Goal: Use online tool/utility: Utilize a website feature to perform a specific function

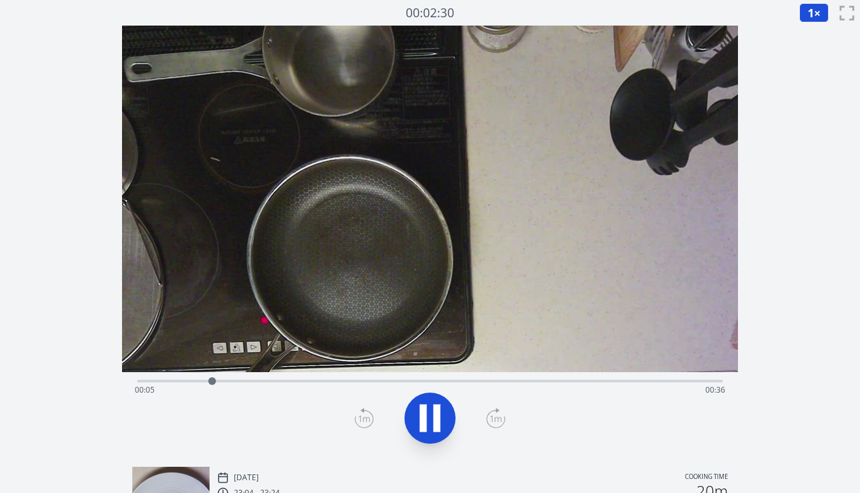
click at [195, 381] on div "Time elapsed: 00:05 Time remaining: 00:36" at bounding box center [430, 390] width 590 height 20
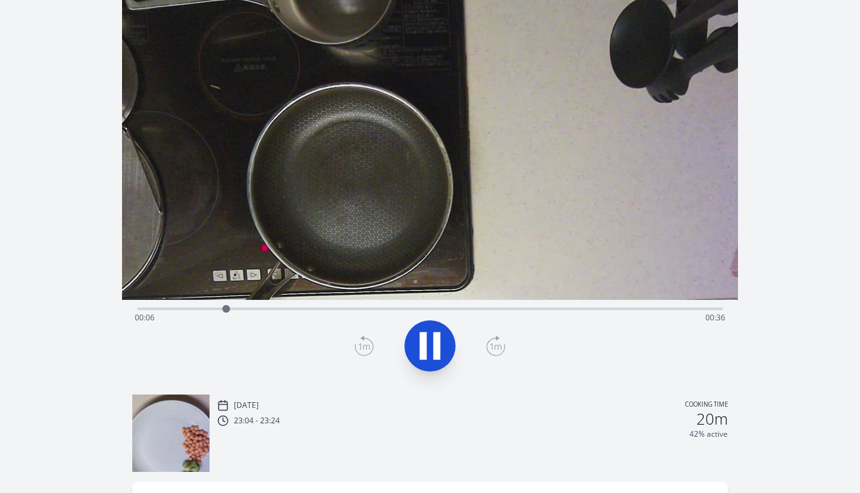
scroll to position [75, 0]
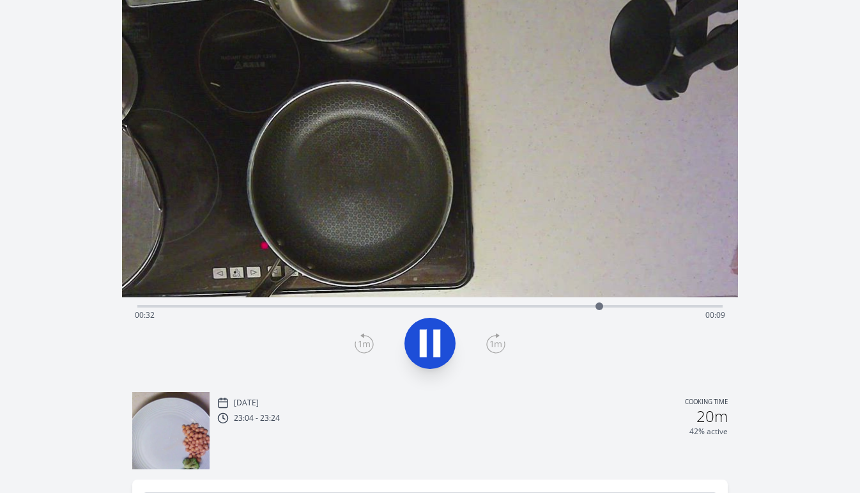
click at [431, 348] on icon at bounding box center [430, 343] width 36 height 36
click at [371, 344] on icon at bounding box center [364, 343] width 19 height 20
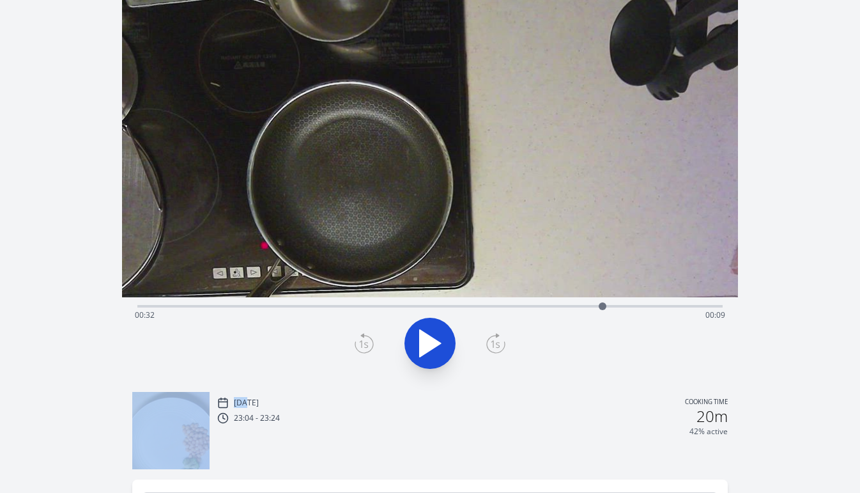
click at [371, 344] on icon at bounding box center [364, 343] width 19 height 20
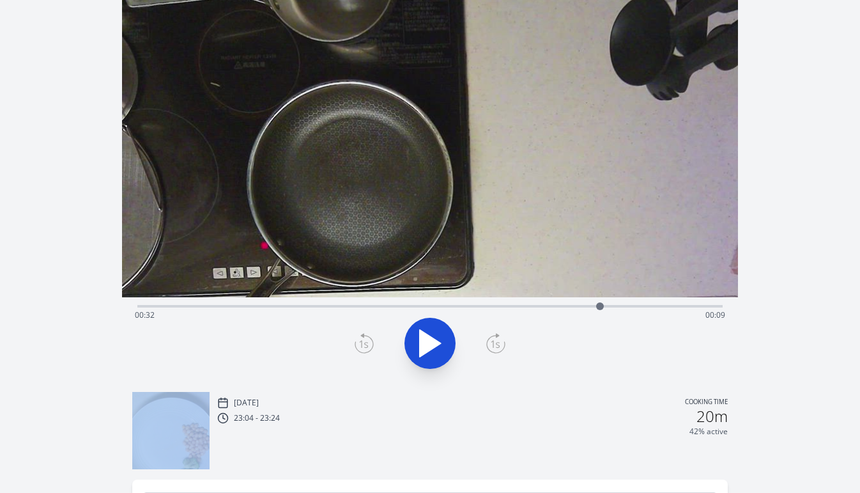
click at [371, 344] on icon at bounding box center [364, 343] width 19 height 20
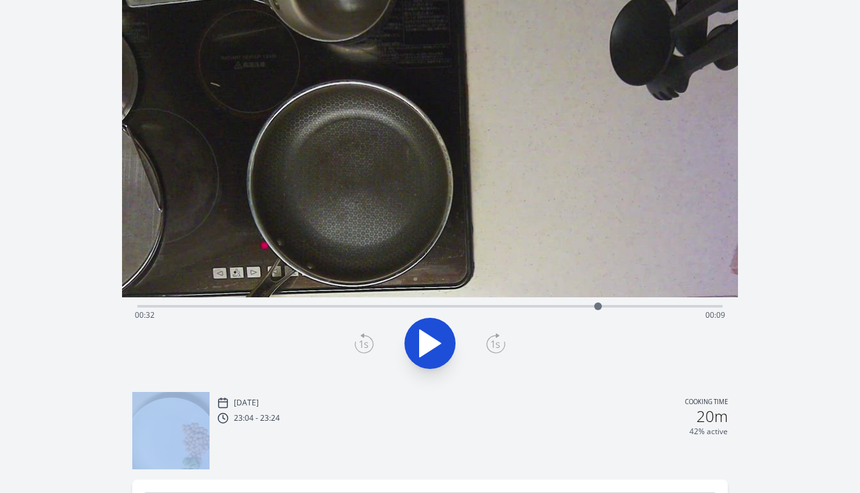
click at [371, 344] on icon at bounding box center [364, 343] width 19 height 20
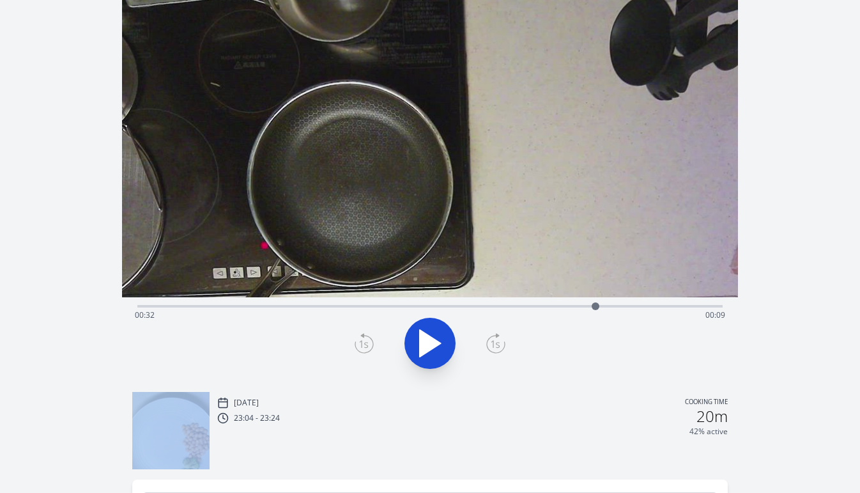
click at [371, 344] on icon at bounding box center [364, 343] width 19 height 20
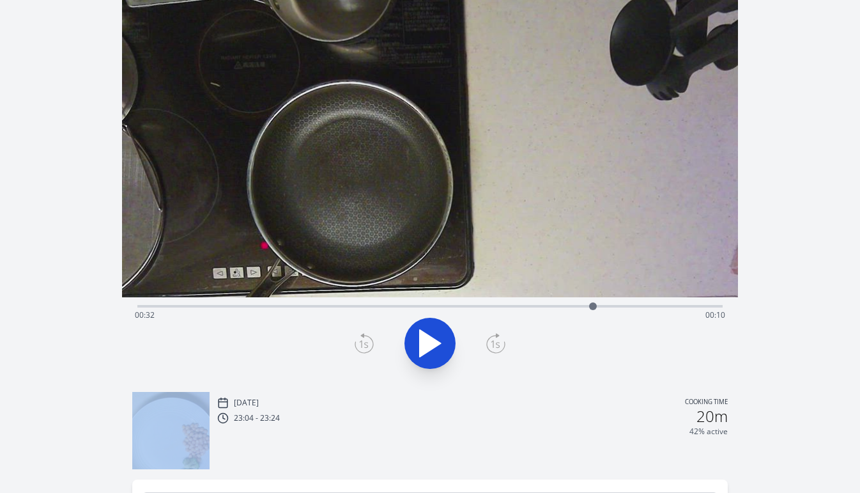
click at [371, 344] on icon at bounding box center [364, 343] width 19 height 20
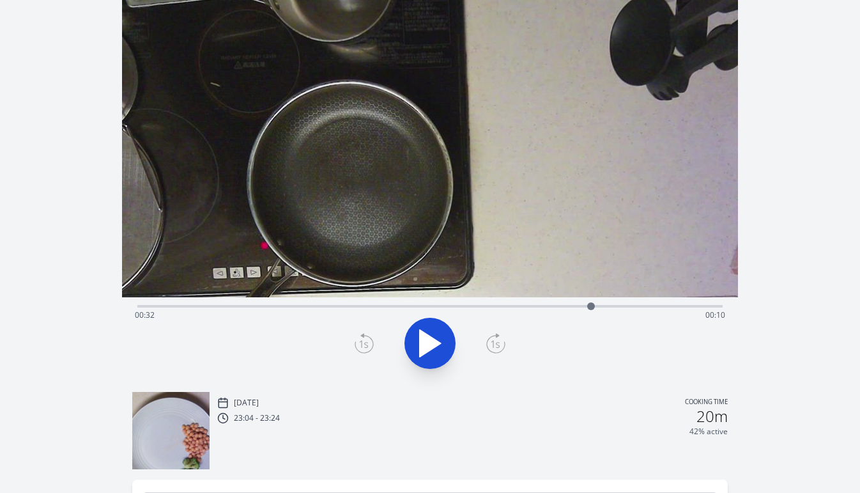
click at [371, 344] on icon at bounding box center [364, 343] width 19 height 20
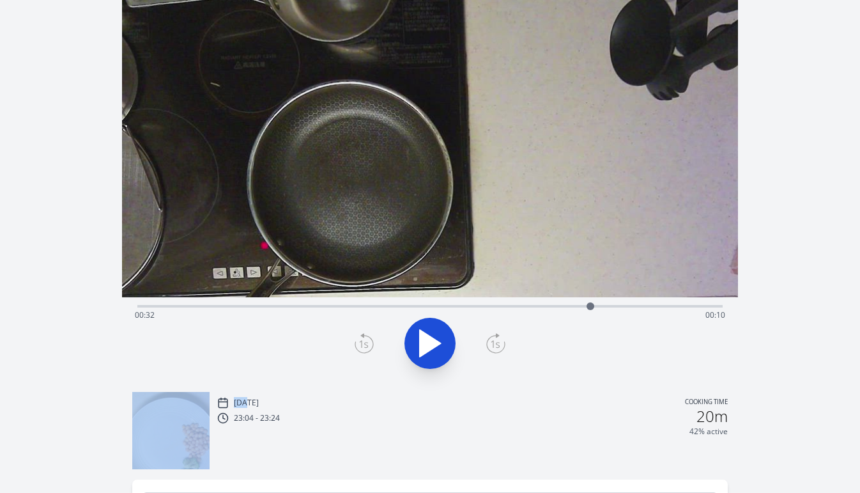
click at [371, 344] on icon at bounding box center [364, 343] width 19 height 20
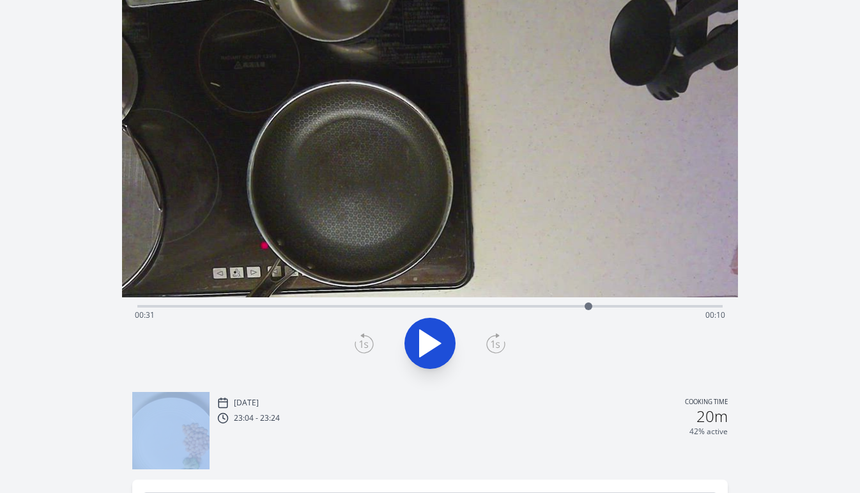
click at [371, 344] on icon at bounding box center [364, 343] width 19 height 20
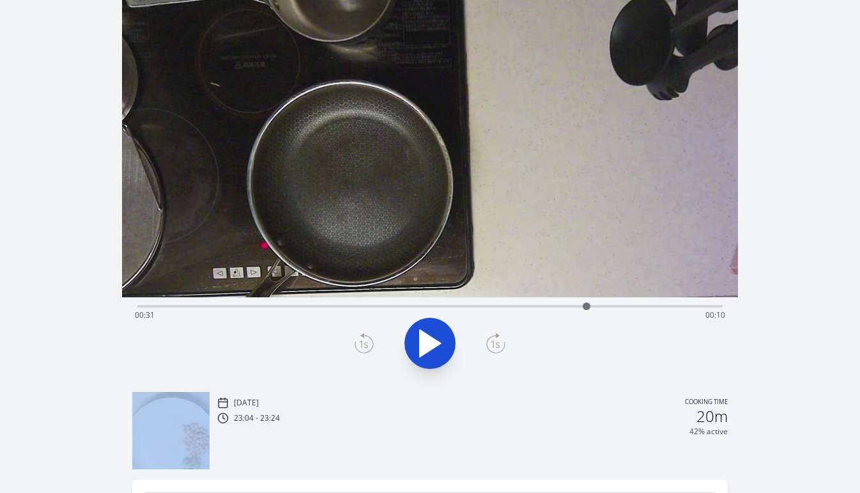
click at [371, 344] on icon at bounding box center [364, 343] width 19 height 20
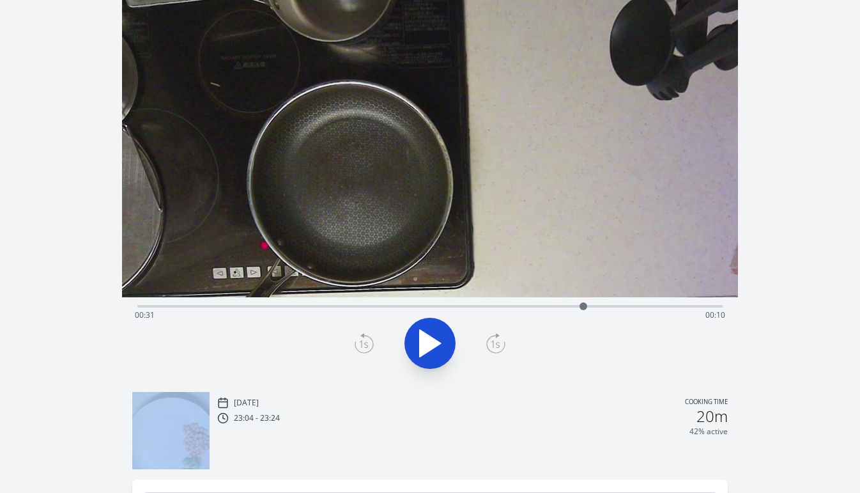
click at [371, 344] on icon at bounding box center [364, 343] width 19 height 20
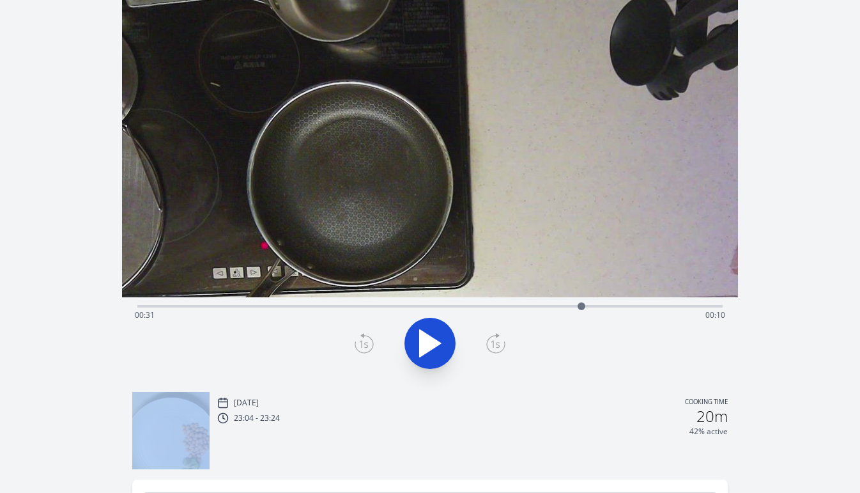
click at [371, 344] on icon at bounding box center [364, 343] width 19 height 20
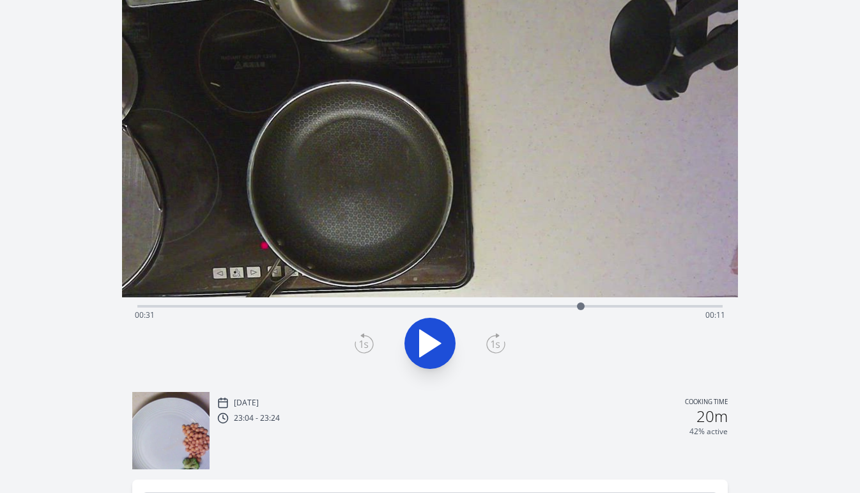
click at [371, 344] on icon at bounding box center [364, 343] width 19 height 20
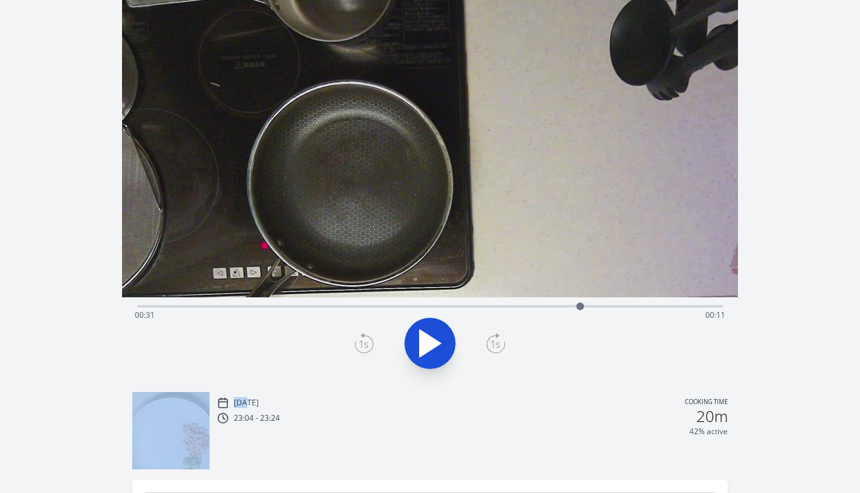
click at [371, 344] on icon at bounding box center [364, 343] width 19 height 20
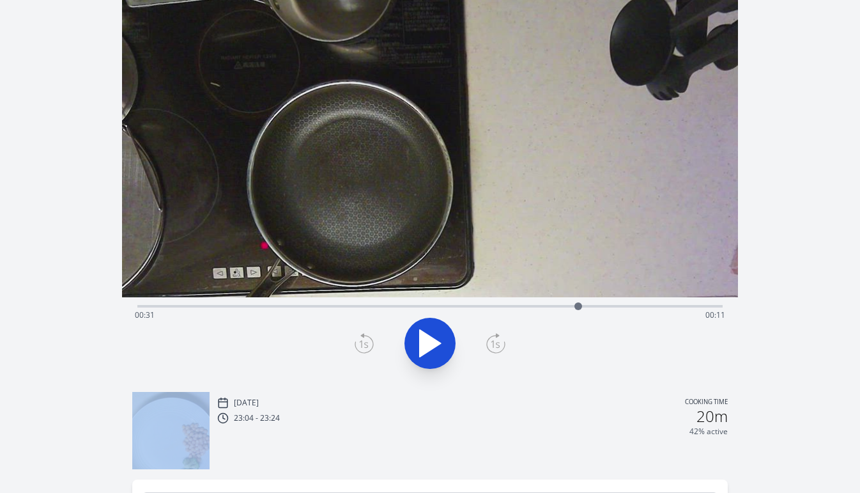
click at [371, 344] on icon at bounding box center [364, 343] width 19 height 20
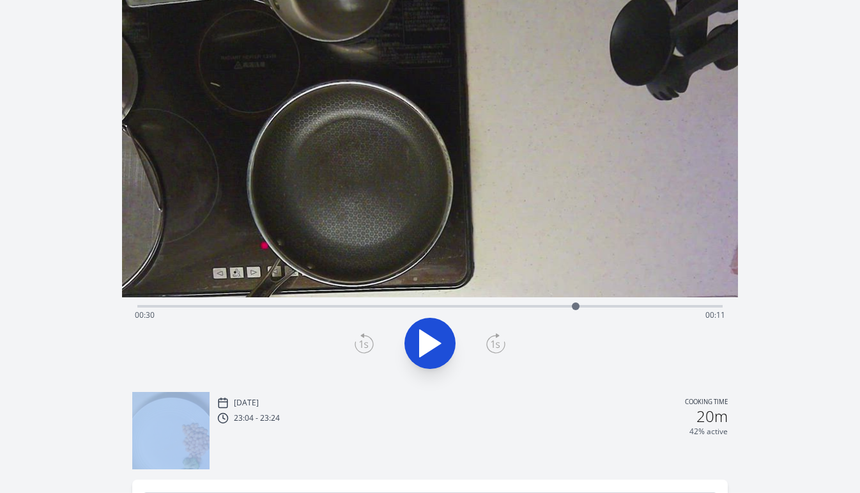
click at [371, 344] on icon at bounding box center [364, 343] width 19 height 20
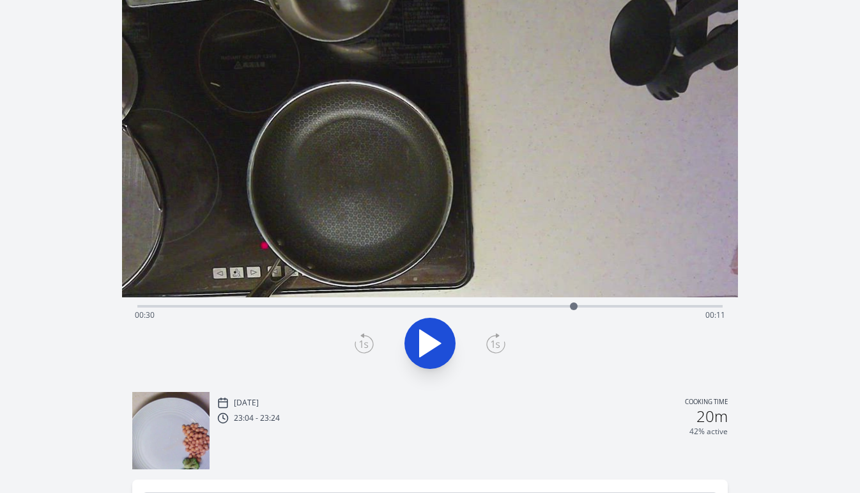
click at [371, 344] on icon at bounding box center [364, 343] width 19 height 20
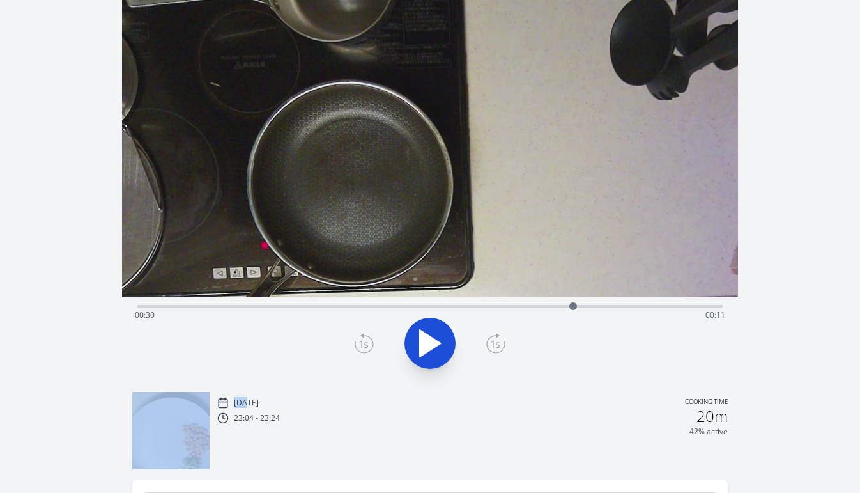
click at [371, 344] on icon at bounding box center [364, 343] width 19 height 20
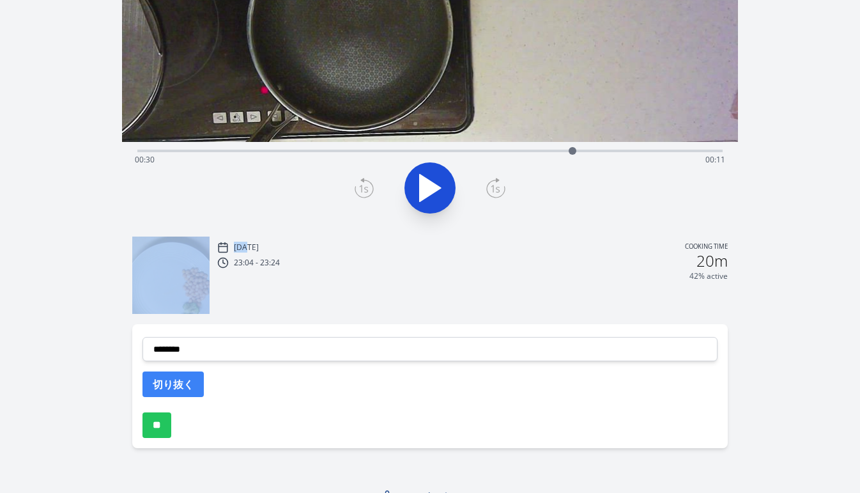
scroll to position [247, 0]
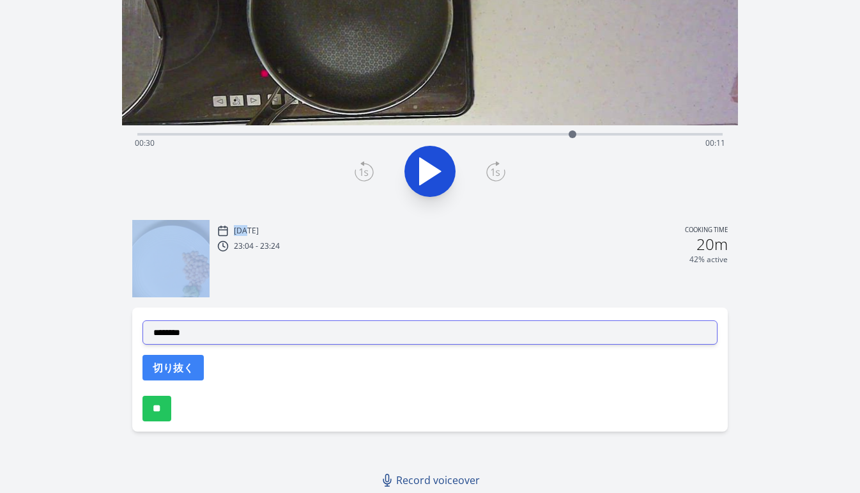
click at [350, 332] on select "**********" at bounding box center [430, 332] width 575 height 24
select select "**********"
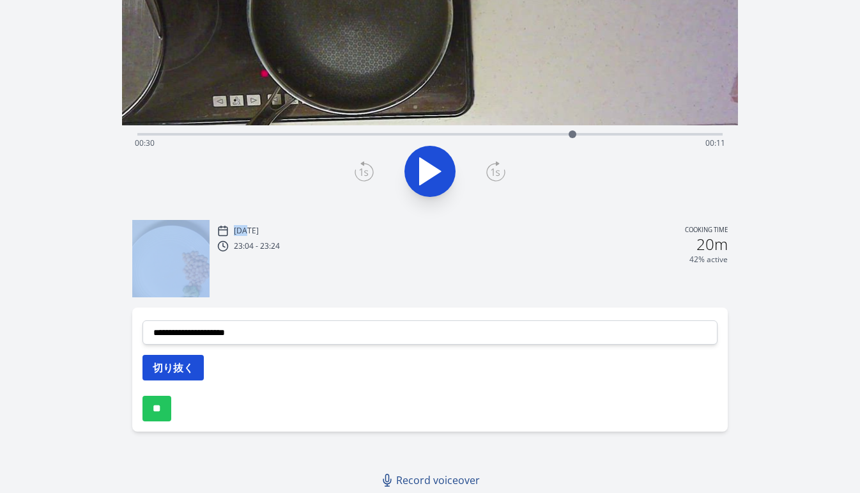
click at [201, 370] on button "切り抜く" at bounding box center [173, 368] width 61 height 26
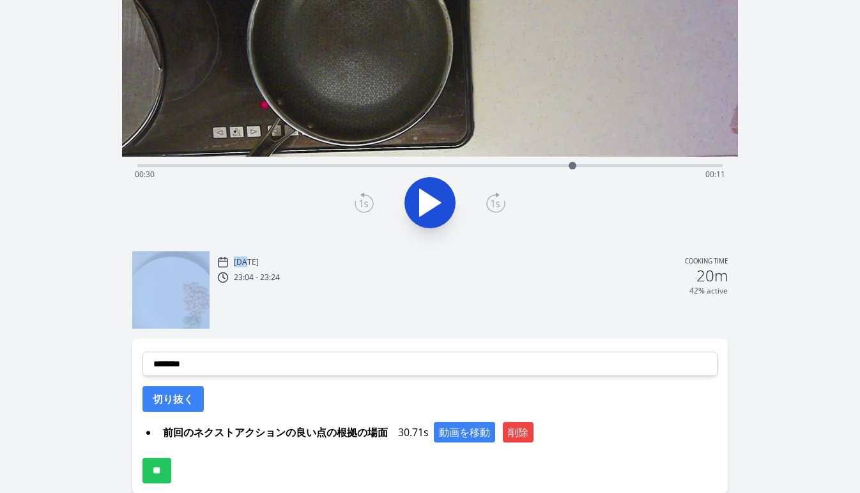
scroll to position [189, 0]
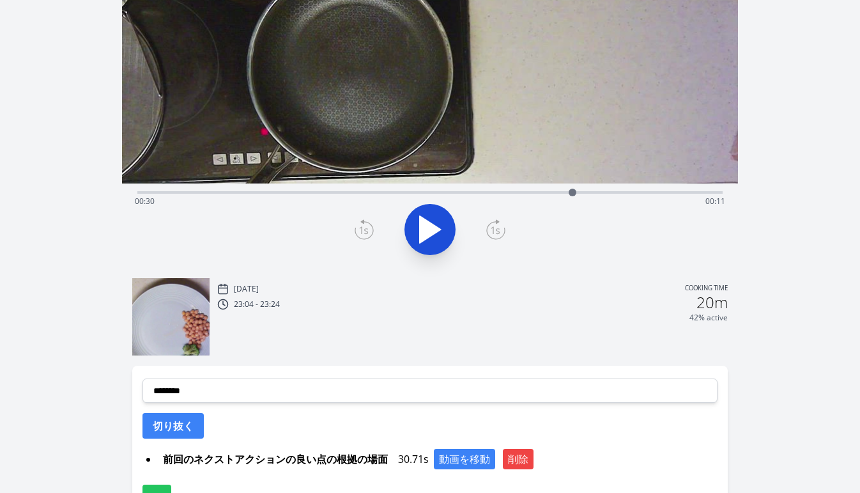
click at [312, 192] on div "Time elapsed: 00:30 Time remaining: 00:11" at bounding box center [430, 201] width 590 height 20
click at [507, 192] on div "Time elapsed: 00:12 Time remaining: 00:29" at bounding box center [430, 201] width 590 height 20
click at [520, 192] on div "Time elapsed: 00:26 Time remaining: 00:16" at bounding box center [430, 201] width 590 height 20
click at [528, 191] on div at bounding box center [520, 192] width 19 height 19
click at [436, 248] on button at bounding box center [429, 229] width 51 height 51
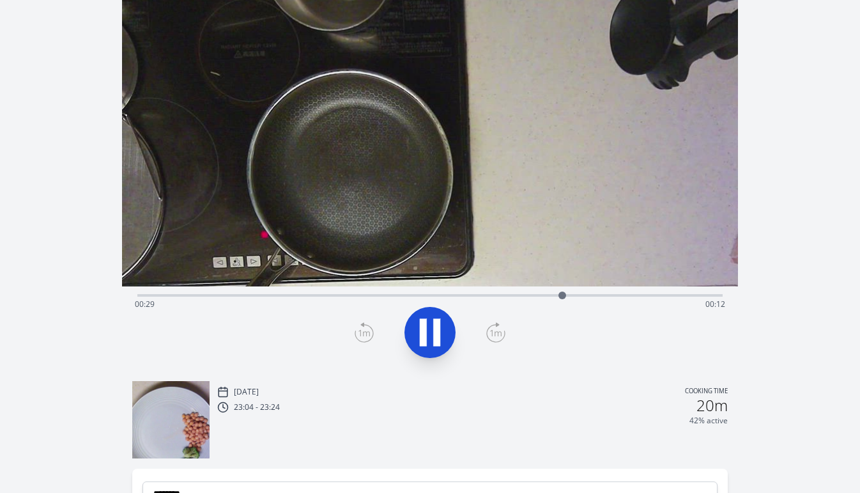
scroll to position [84, 0]
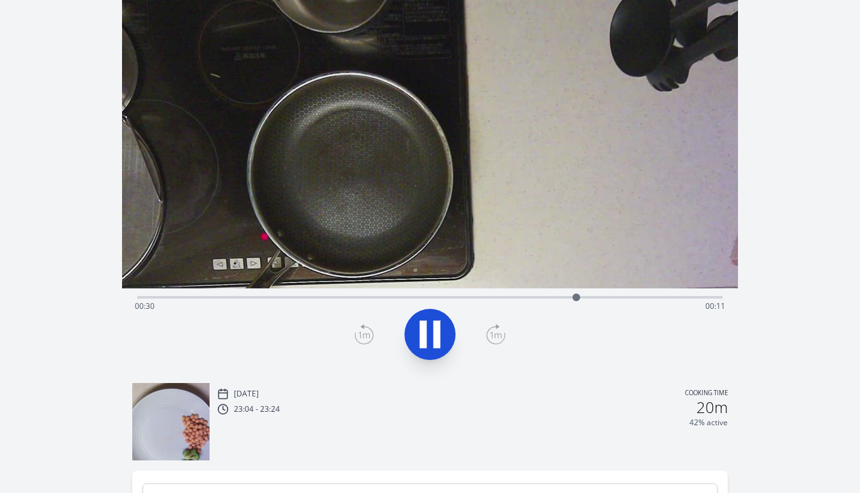
click at [433, 327] on icon at bounding box center [430, 334] width 36 height 36
click at [366, 334] on icon at bounding box center [364, 334] width 19 height 20
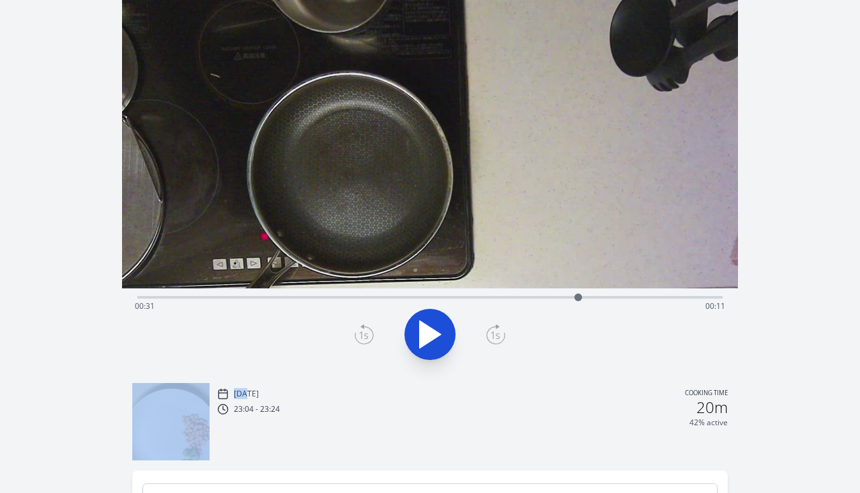
click at [366, 334] on icon at bounding box center [364, 334] width 19 height 20
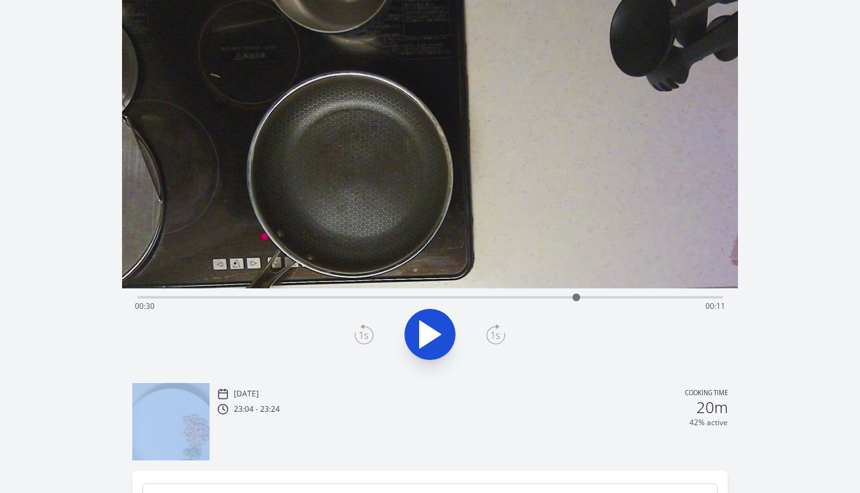
click at [366, 334] on icon at bounding box center [364, 334] width 19 height 20
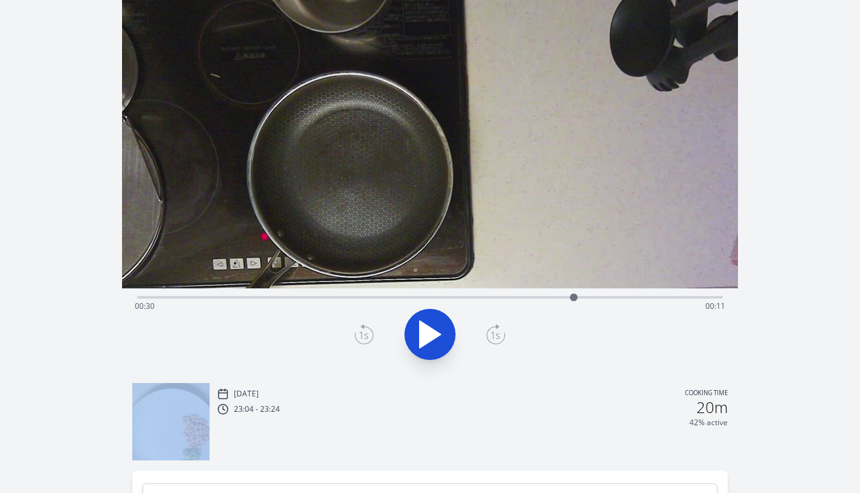
click at [498, 338] on icon at bounding box center [495, 336] width 9 height 8
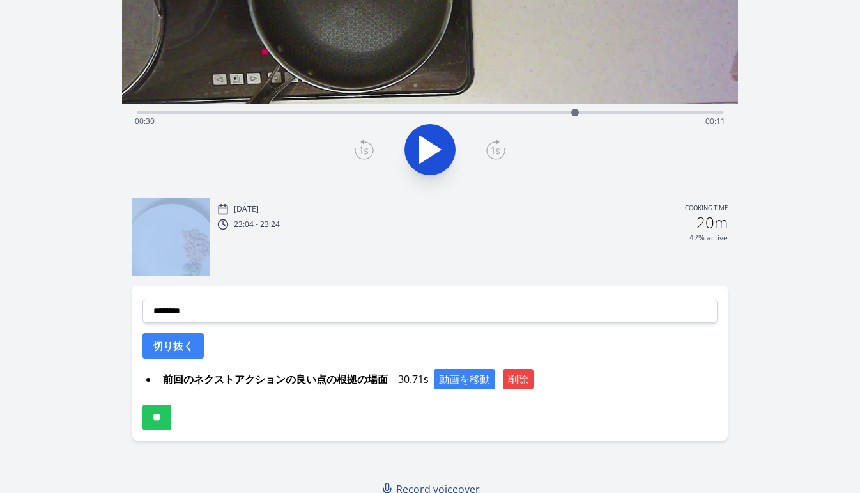
scroll to position [277, 0]
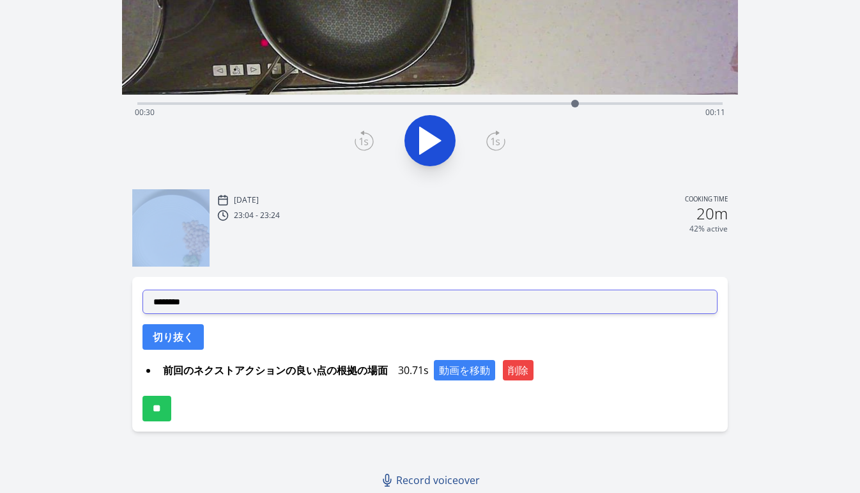
click at [337, 308] on select "**********" at bounding box center [430, 301] width 575 height 24
select select "**********"
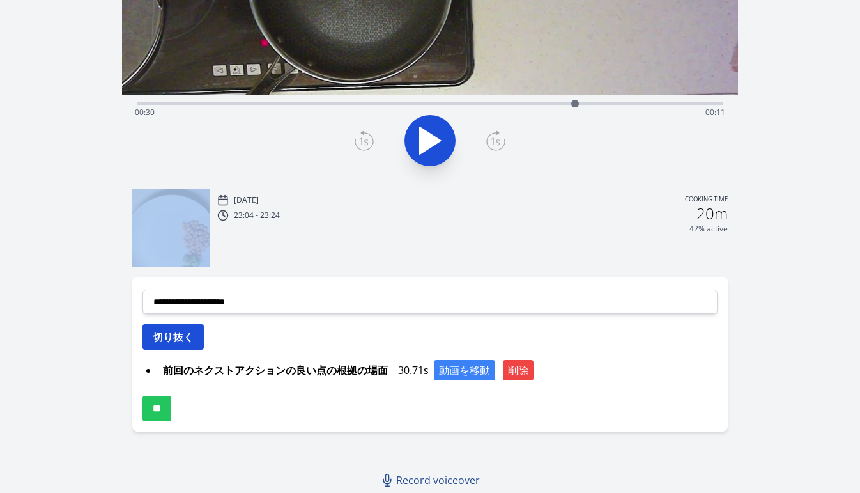
click at [190, 343] on button "切り抜く" at bounding box center [173, 337] width 61 height 26
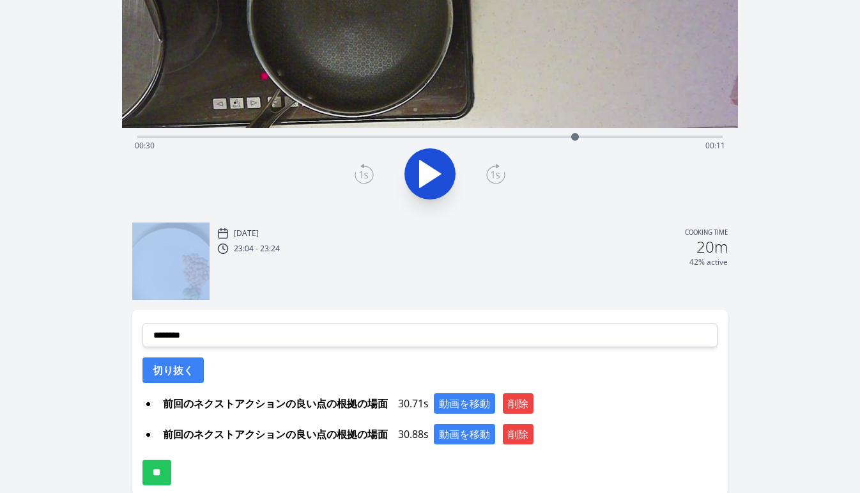
scroll to position [218, 0]
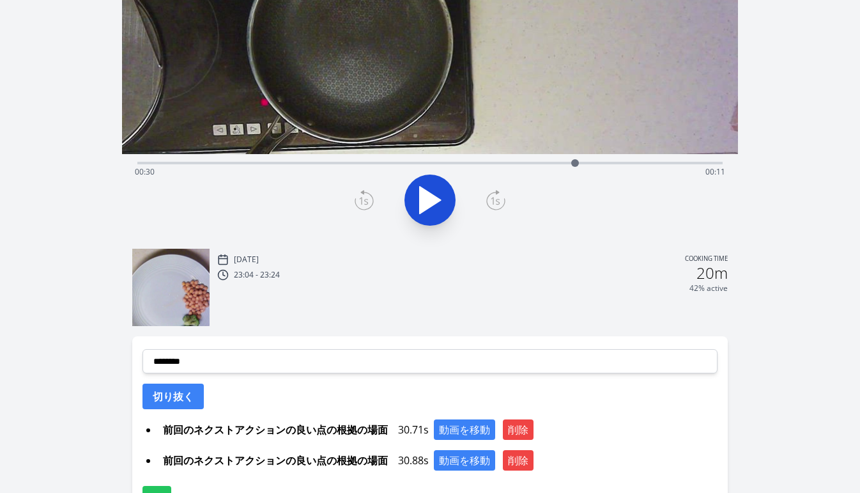
click at [543, 164] on div "Time elapsed: 00:30 Time remaining: 00:11" at bounding box center [430, 172] width 590 height 20
click at [427, 206] on icon at bounding box center [430, 200] width 21 height 27
click at [427, 206] on icon at bounding box center [430, 200] width 36 height 36
click at [364, 204] on icon at bounding box center [364, 200] width 19 height 20
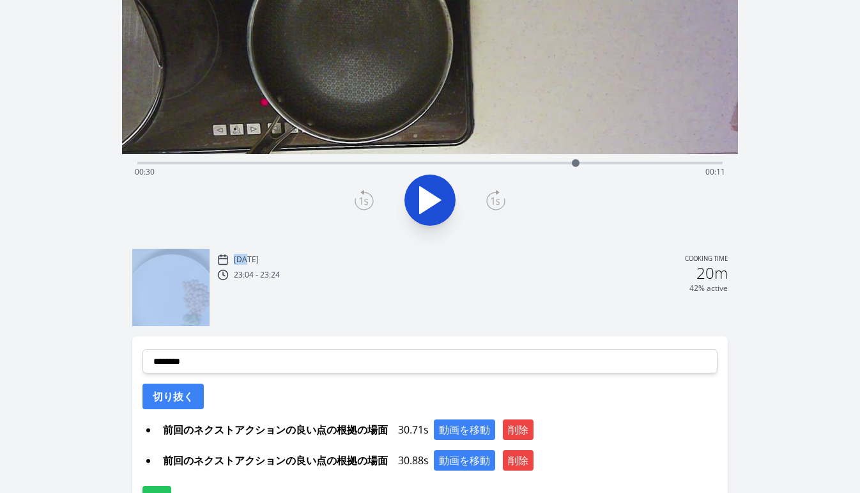
click at [364, 204] on icon at bounding box center [364, 200] width 19 height 20
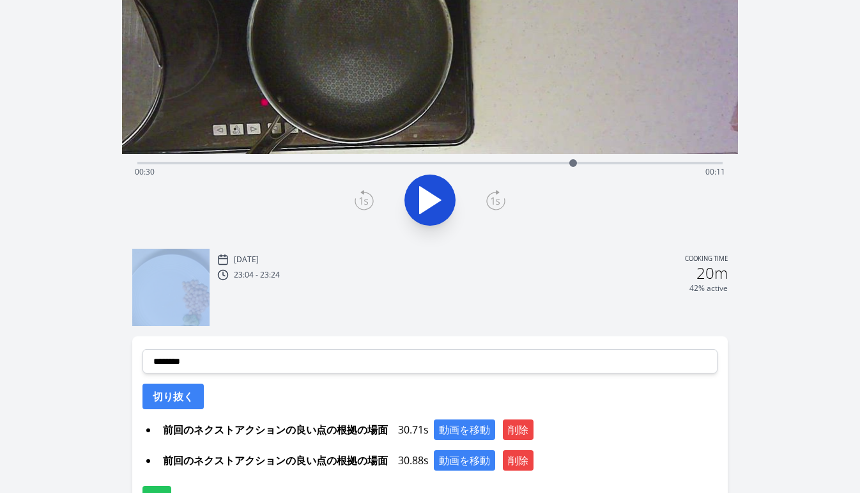
click at [364, 204] on icon at bounding box center [364, 200] width 19 height 20
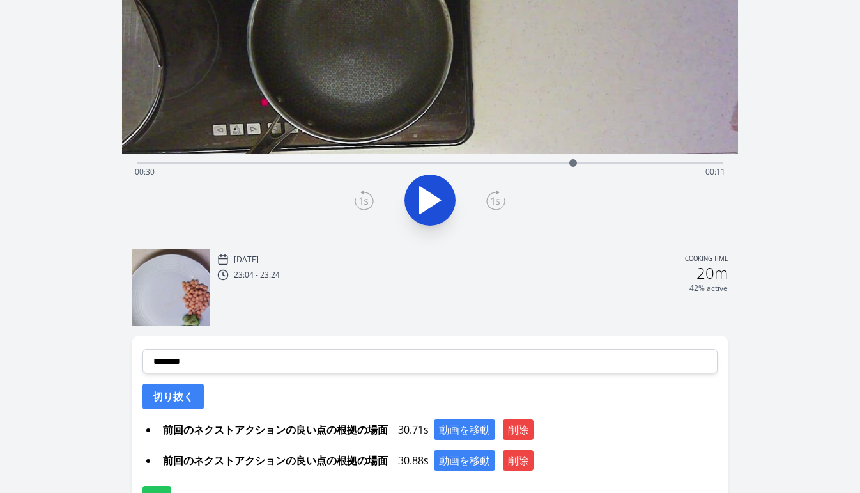
click at [357, 203] on icon at bounding box center [364, 200] width 19 height 20
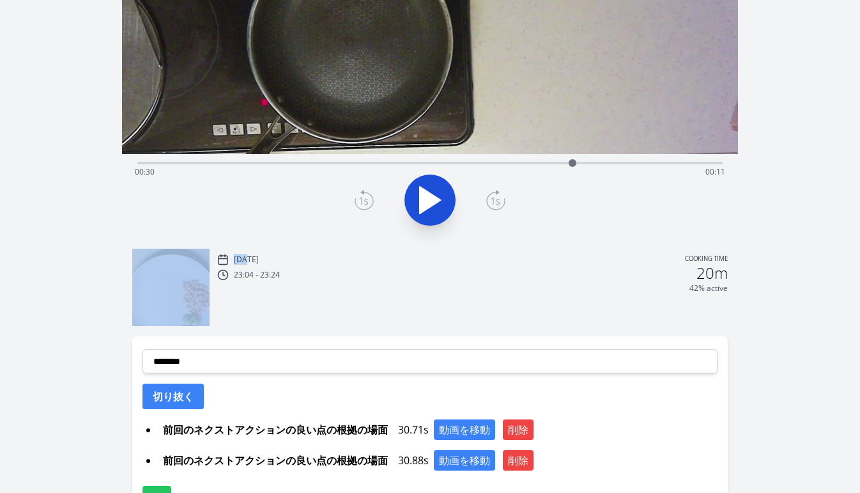
click at [357, 203] on icon at bounding box center [364, 200] width 19 height 20
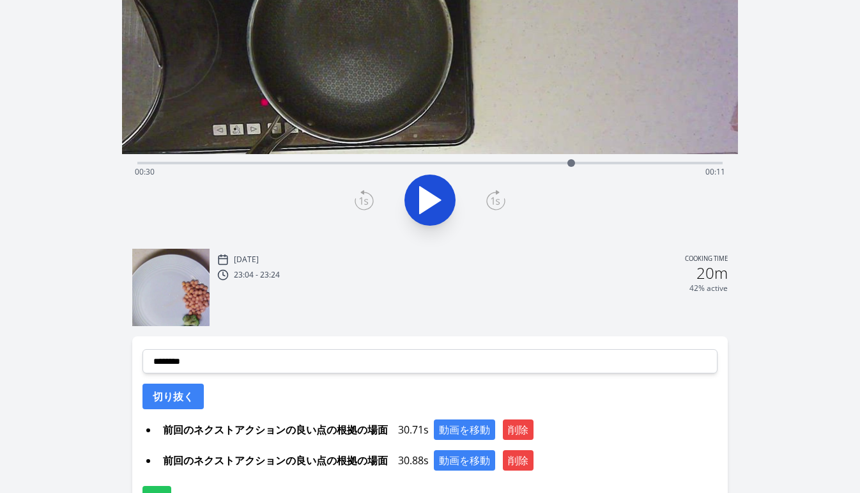
click at [499, 194] on icon at bounding box center [495, 200] width 19 height 20
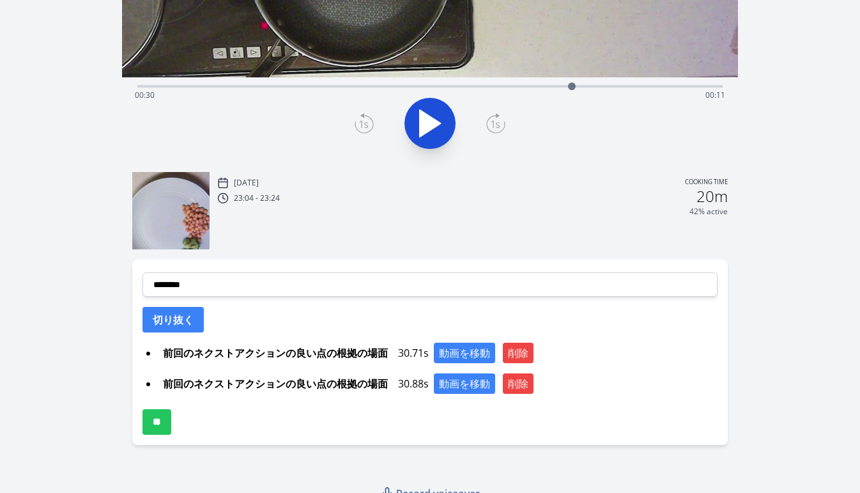
scroll to position [308, 0]
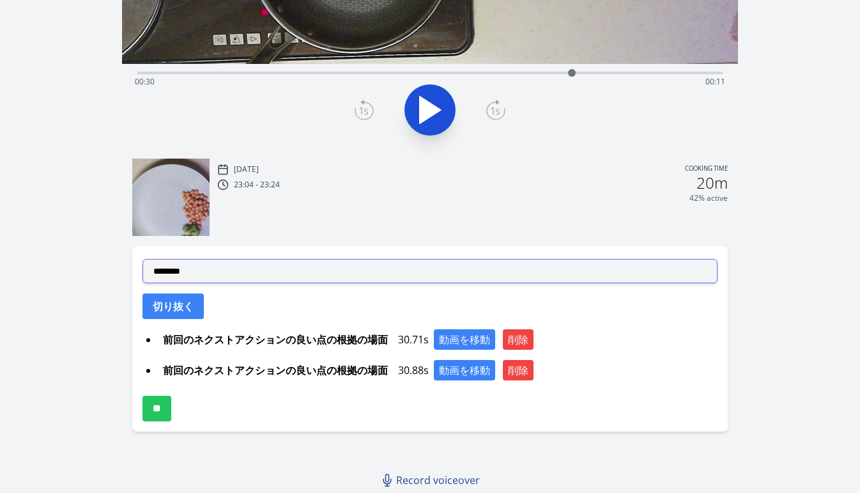
click at [349, 275] on select "**********" at bounding box center [430, 271] width 575 height 24
select select "**********"
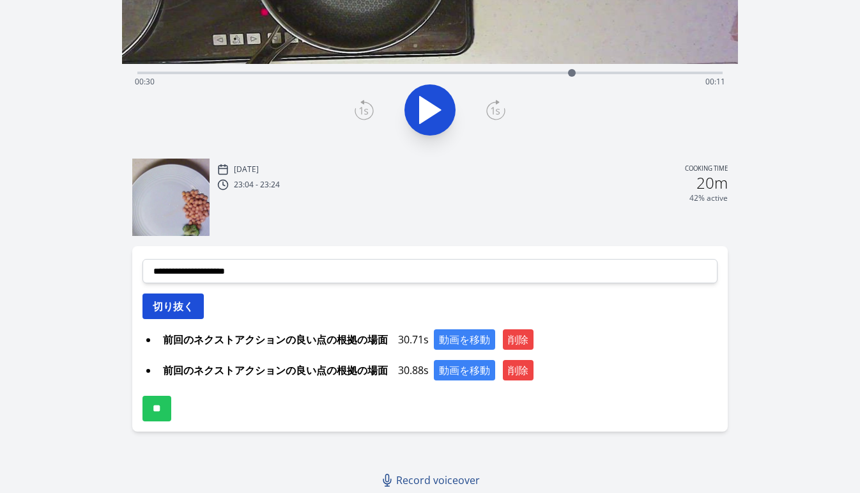
click at [193, 309] on button "切り抜く" at bounding box center [173, 306] width 61 height 26
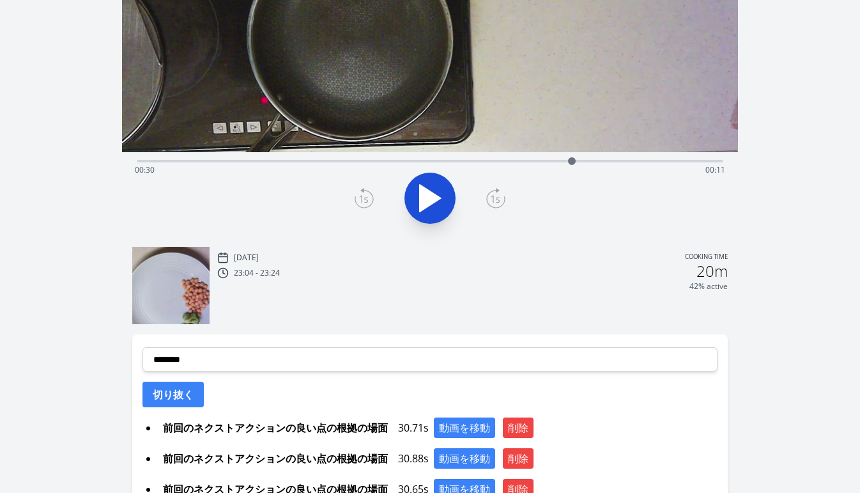
scroll to position [216, 0]
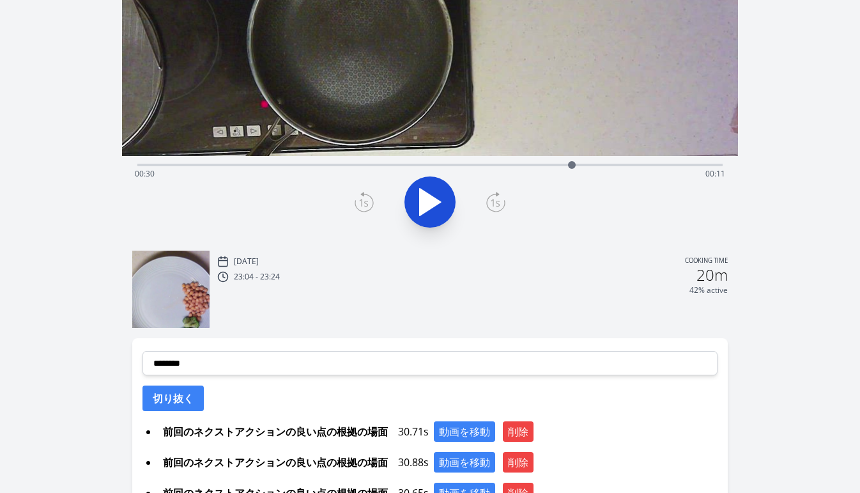
click at [489, 203] on icon at bounding box center [495, 202] width 19 height 20
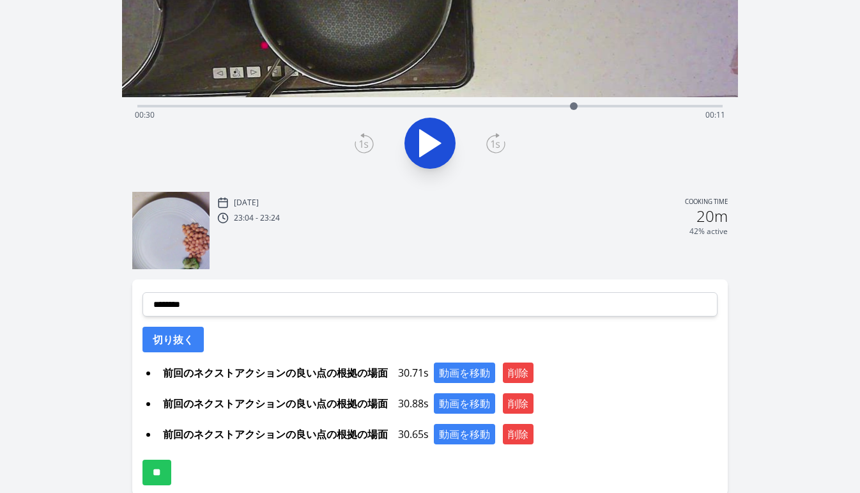
scroll to position [309, 0]
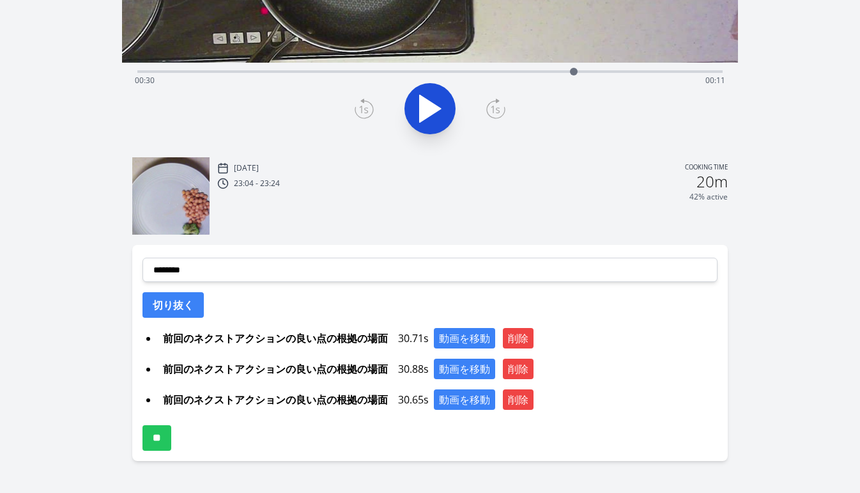
click at [326, 283] on div "**********" at bounding box center [430, 353] width 596 height 216
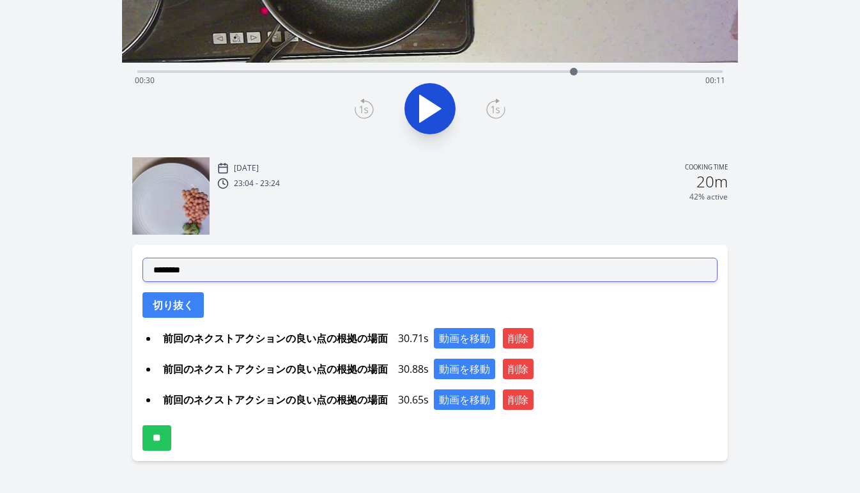
click at [325, 277] on select "**********" at bounding box center [430, 270] width 575 height 24
select select "**********"
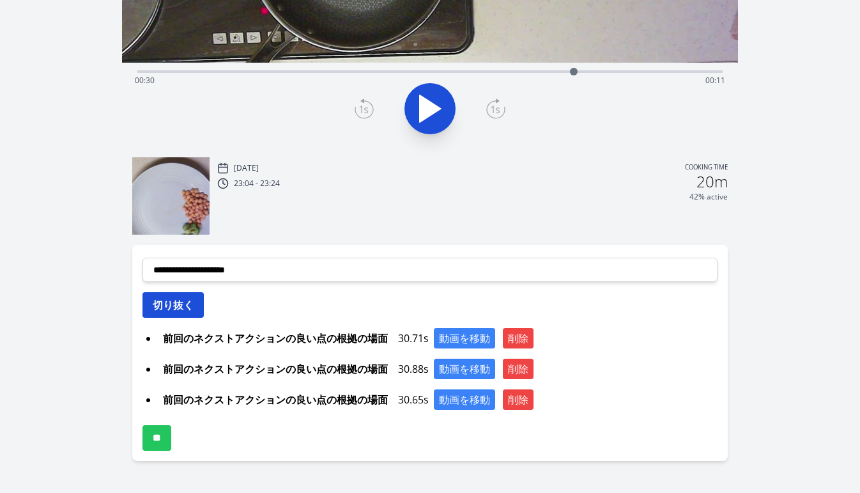
click at [185, 305] on button "切り抜く" at bounding box center [173, 305] width 61 height 26
select select
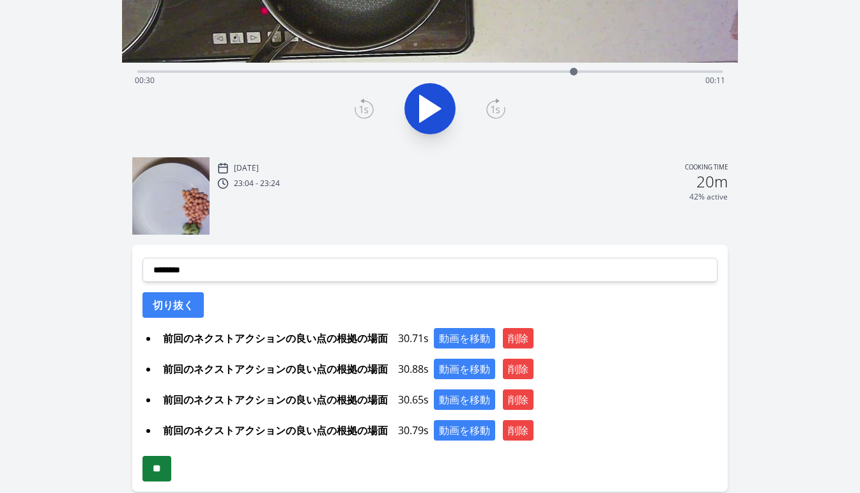
click at [163, 472] on input "**" at bounding box center [157, 469] width 29 height 26
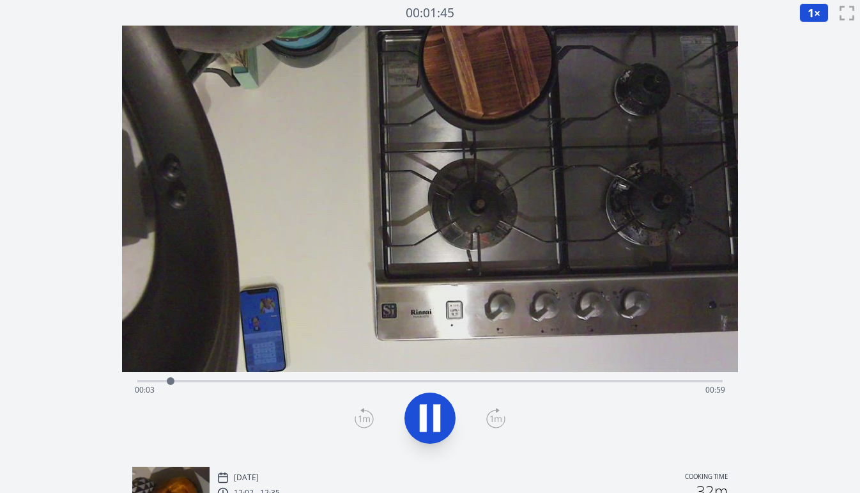
click at [527, 381] on div "Time elapsed: 00:03 Time remaining: 00:59" at bounding box center [430, 390] width 590 height 20
click at [546, 380] on div "Time elapsed: 00:42 Time remaining: 00:20" at bounding box center [429, 381] width 585 height 3
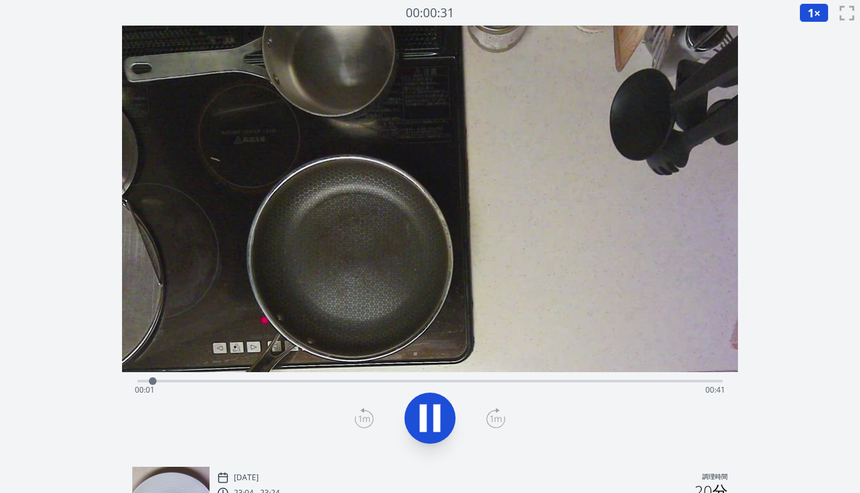
click at [378, 383] on div "経過時間: 00:01 残り時間: 00:41" at bounding box center [430, 390] width 590 height 20
click at [355, 378] on div "経過時間: 00:21 残り時間: 00:20" at bounding box center [429, 379] width 585 height 15
click at [321, 381] on div "経過時間: 00:15 残り時間: 00:26" at bounding box center [430, 390] width 590 height 20
click at [282, 381] on div "経過時間: 00:13 残り時間: 00:28" at bounding box center [430, 390] width 590 height 20
click at [249, 381] on div "経過時間: 00:10 残り時間: 00:31" at bounding box center [430, 390] width 590 height 20
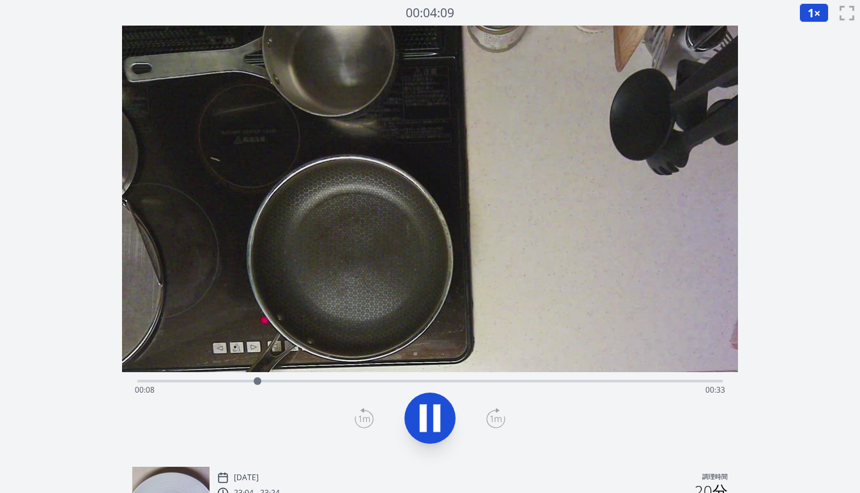
click at [203, 382] on div "経過時間: 00:08 残り時間: 00:33" at bounding box center [430, 390] width 590 height 20
click at [137, 383] on div "Time elapsed: 00:05 Time remaining: 00:36" at bounding box center [430, 390] width 590 height 20
